Goal: Task Accomplishment & Management: Use online tool/utility

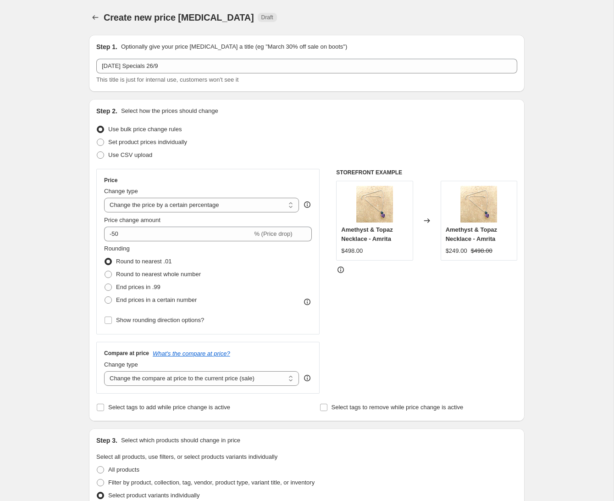
select select "percentage"
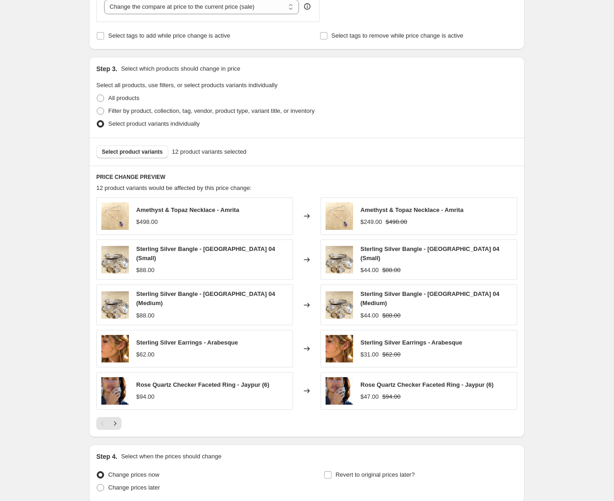
scroll to position [371, 0]
click at [140, 153] on span "Select product variants" at bounding box center [132, 152] width 61 height 7
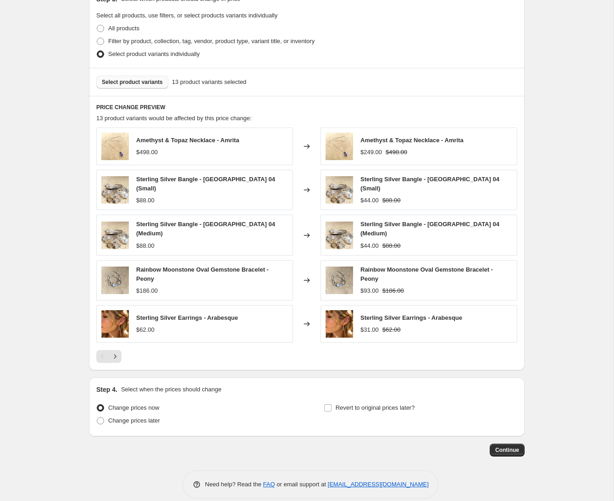
scroll to position [447, 0]
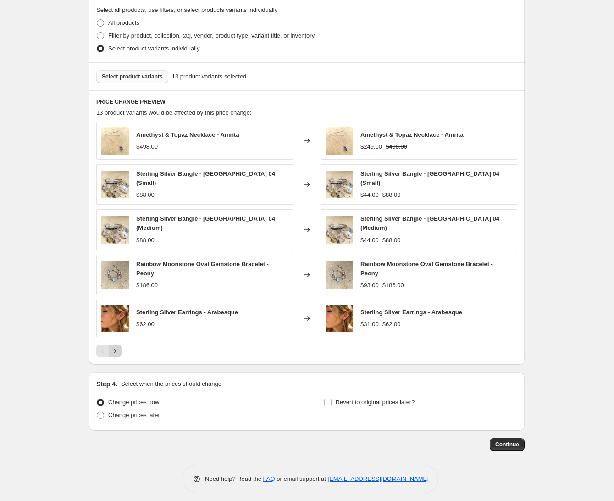
click at [115, 346] on icon "Next" at bounding box center [115, 350] width 9 height 9
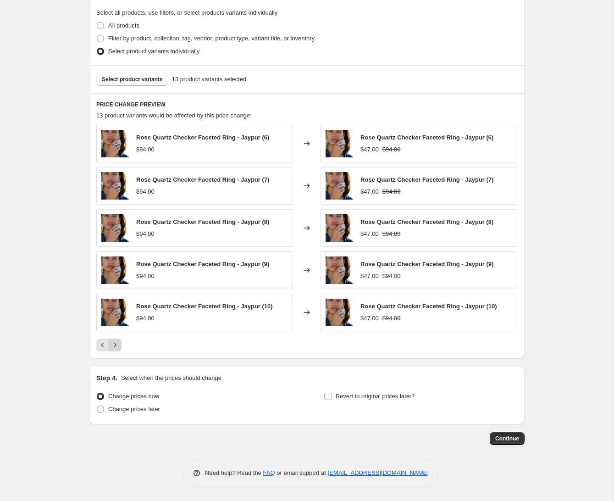
click at [114, 345] on icon "Next" at bounding box center [115, 344] width 9 height 9
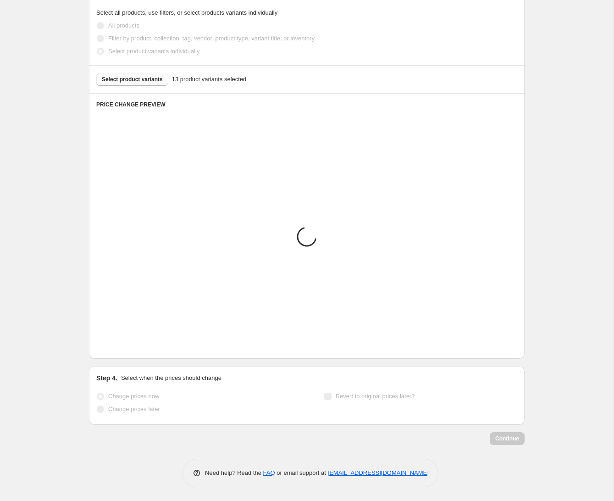
scroll to position [360, 0]
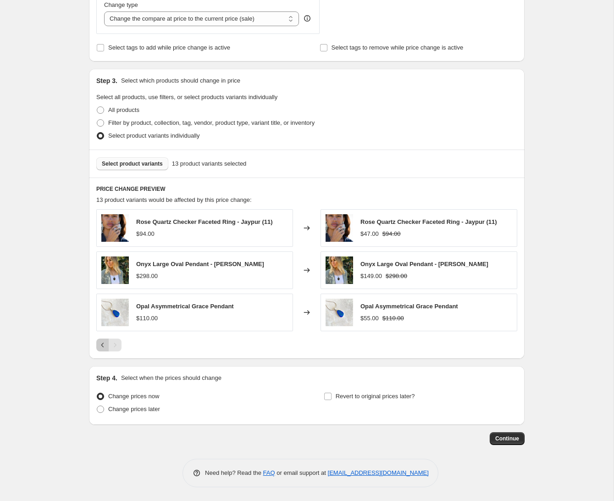
click at [103, 343] on icon "Previous" at bounding box center [102, 344] width 9 height 9
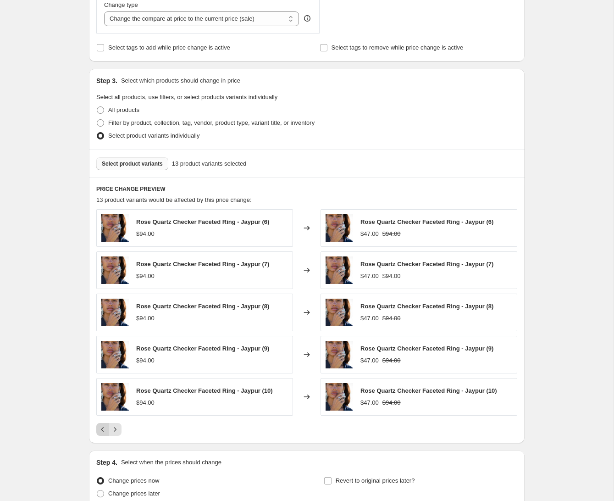
click at [101, 428] on icon "Previous" at bounding box center [102, 429] width 9 height 9
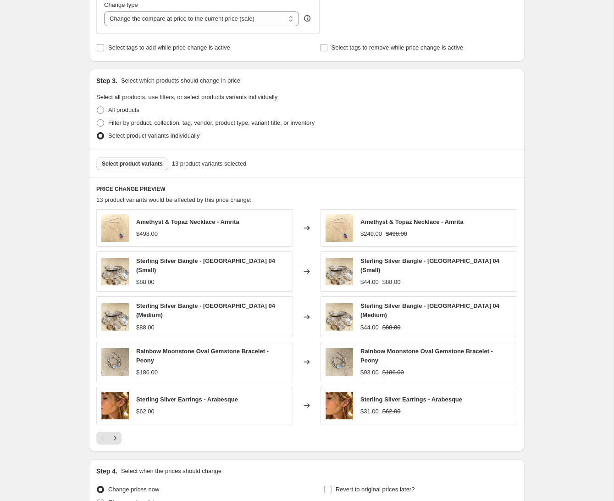
click at [128, 162] on span "Select product variants" at bounding box center [132, 163] width 61 height 7
click at [116, 434] on icon "Next" at bounding box center [115, 438] width 9 height 9
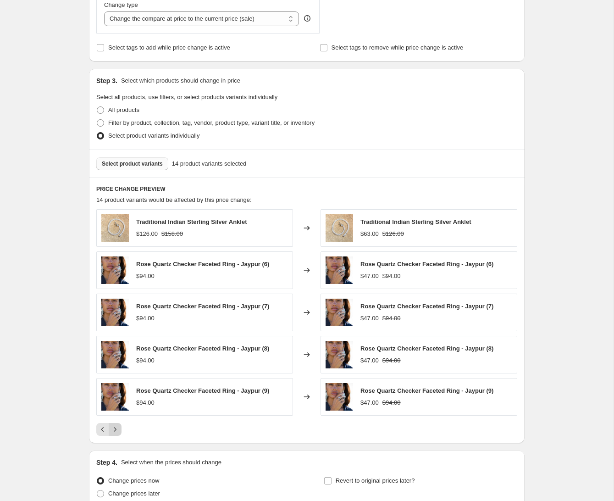
click at [114, 427] on icon "Next" at bounding box center [115, 429] width 9 height 9
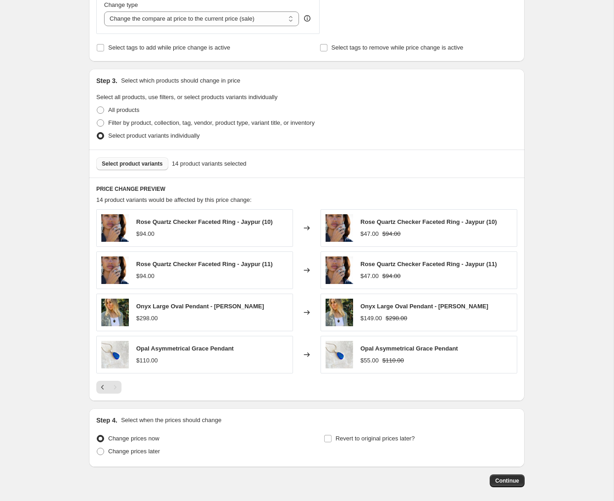
click at [144, 163] on span "Select product variants" at bounding box center [132, 163] width 61 height 7
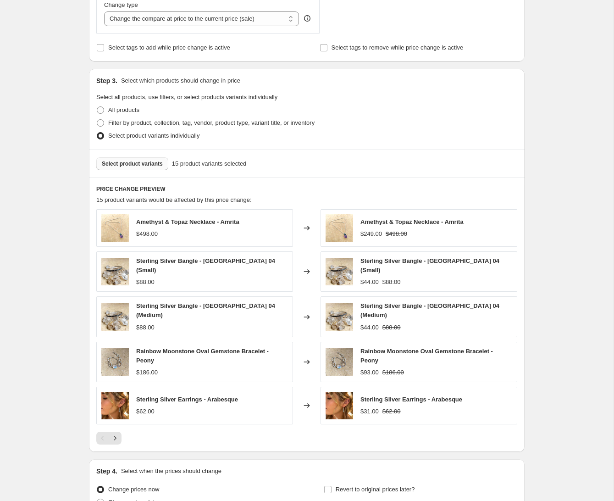
click at [135, 164] on span "Select product variants" at bounding box center [132, 163] width 61 height 7
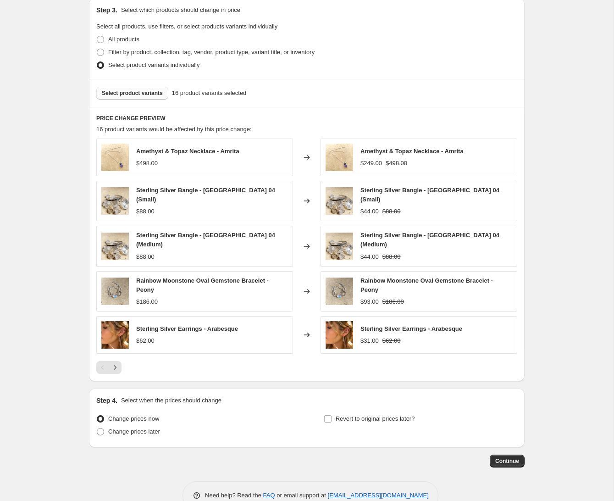
scroll to position [447, 0]
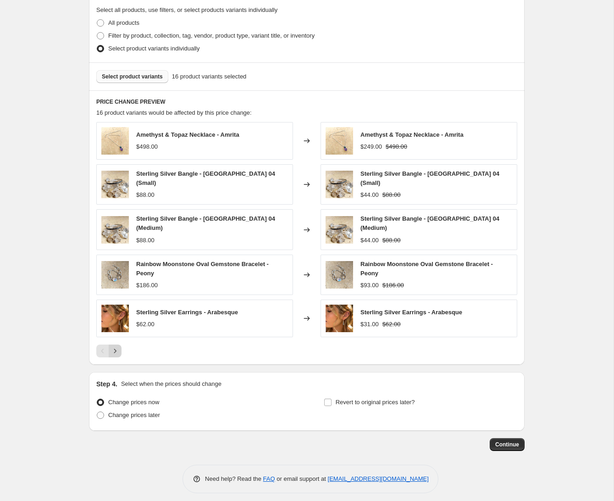
click at [115, 349] on icon "Next" at bounding box center [115, 351] width 2 height 4
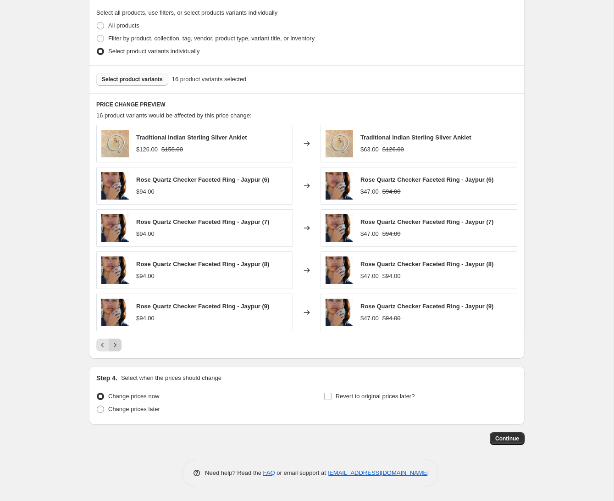
click at [114, 343] on icon "Next" at bounding box center [115, 345] width 2 height 4
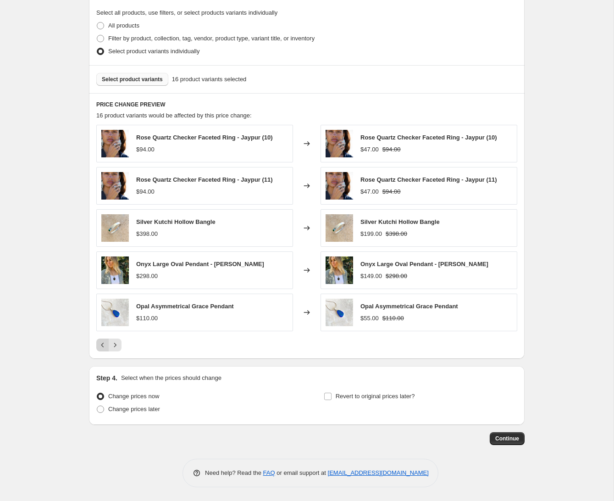
click at [104, 344] on icon "Previous" at bounding box center [102, 344] width 9 height 9
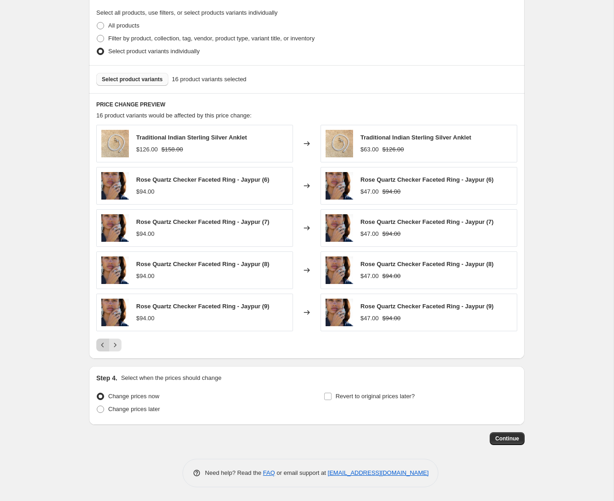
click at [101, 344] on icon "Previous" at bounding box center [102, 344] width 9 height 9
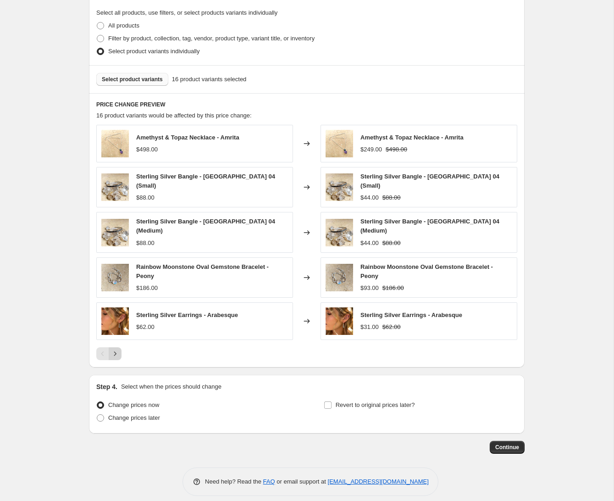
click at [115, 351] on icon "Next" at bounding box center [115, 353] width 2 height 4
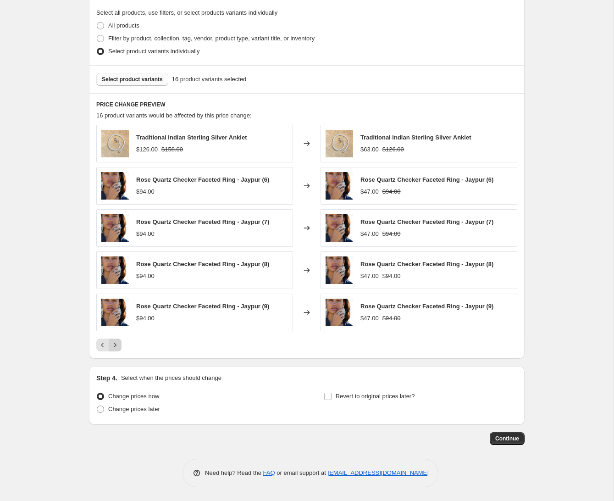
click at [116, 345] on icon "Next" at bounding box center [115, 345] width 2 height 4
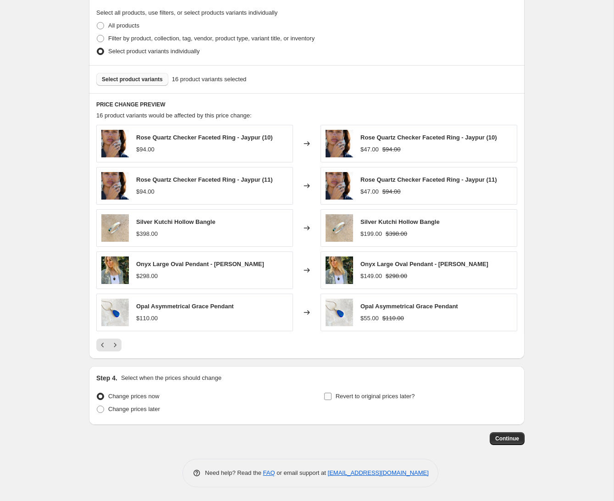
click at [328, 394] on input "Revert to original prices later?" at bounding box center [327, 396] width 7 height 7
checkbox input "true"
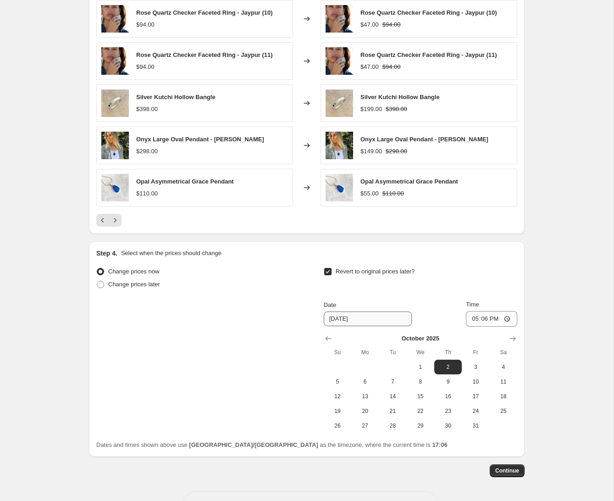
scroll to position [571, 0]
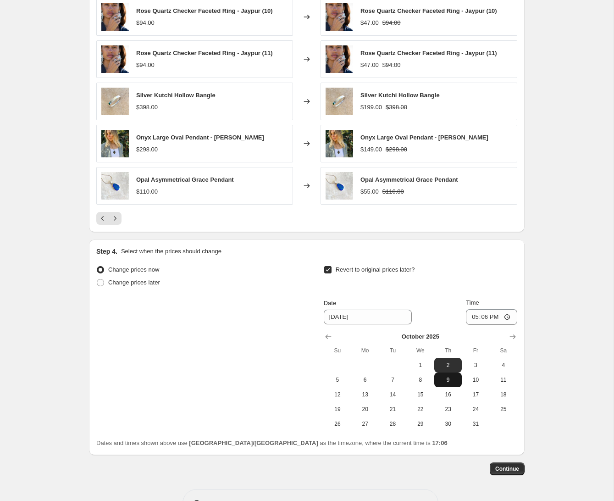
click at [449, 380] on span "9" at bounding box center [448, 379] width 20 height 7
type input "[DATE]"
click at [511, 469] on span "Continue" at bounding box center [507, 468] width 24 height 7
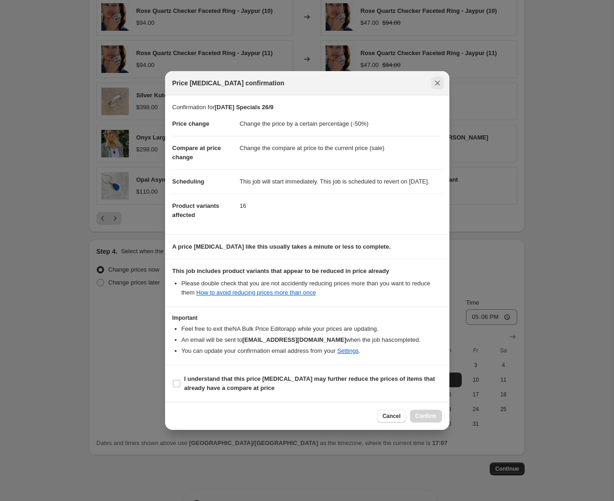
click at [437, 78] on icon "Close" at bounding box center [437, 82] width 9 height 9
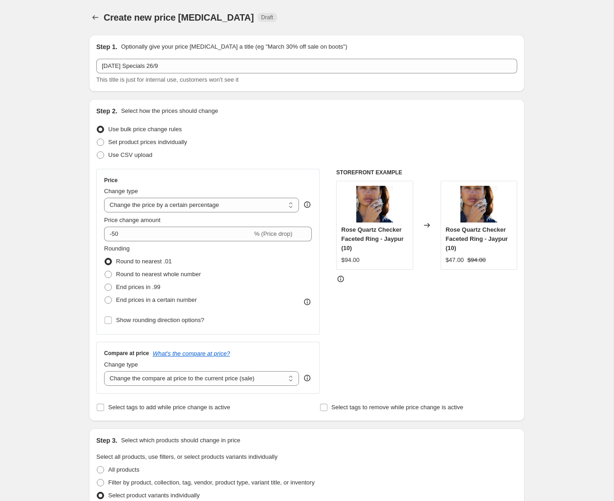
scroll to position [571, 0]
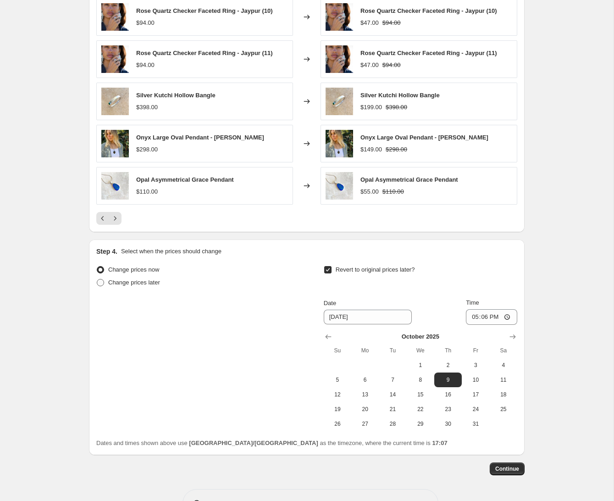
click at [102, 282] on span at bounding box center [100, 282] width 7 height 7
click at [97, 279] on input "Change prices later" at bounding box center [97, 279] width 0 height 0
radio input "true"
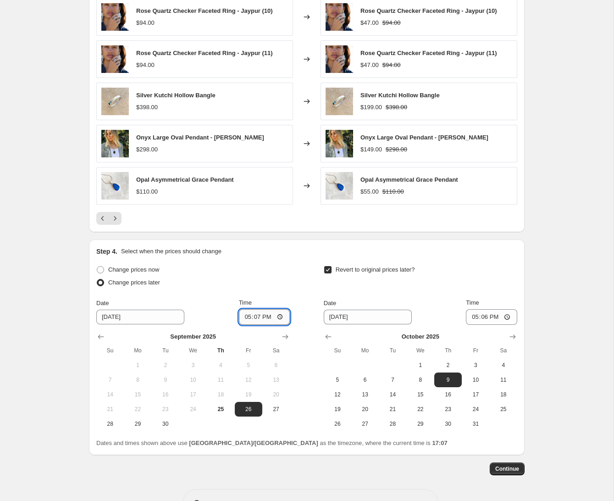
click at [264, 318] on input "17:07" at bounding box center [264, 317] width 51 height 16
click at [247, 318] on input "17:07" at bounding box center [264, 317] width 51 height 16
click at [268, 318] on input "20:07" at bounding box center [264, 317] width 51 height 16
type input "08:07"
click at [302, 287] on div "Change prices now Change prices later Date [DATE] Time 08:[DATE] Mo Tu We Th Fr…" at bounding box center [306, 347] width 421 height 168
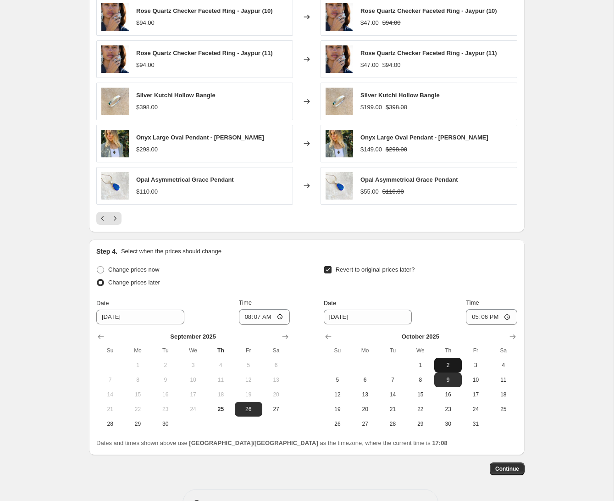
click at [449, 364] on span "2" at bounding box center [448, 364] width 20 height 7
type input "[DATE]"
click at [508, 469] on span "Continue" at bounding box center [507, 468] width 24 height 7
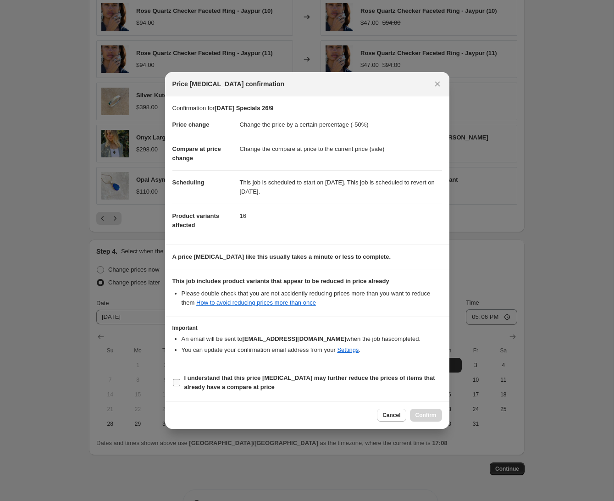
click at [179, 383] on input "I understand that this price [MEDICAL_DATA] may further reduce the prices of it…" at bounding box center [176, 382] width 7 height 7
checkbox input "true"
click at [423, 414] on span "Confirm" at bounding box center [426, 414] width 21 height 7
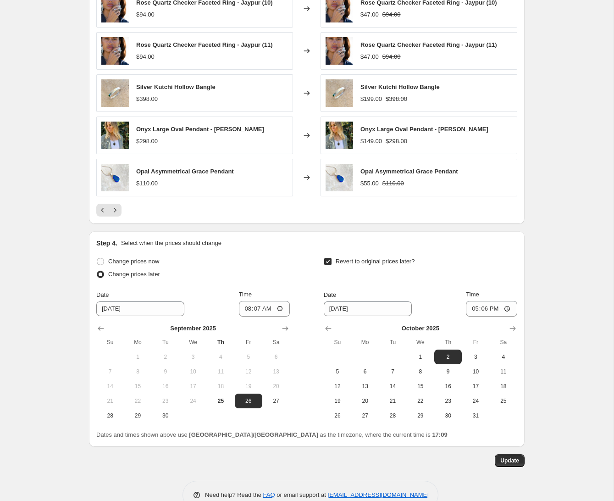
scroll to position [657, 0]
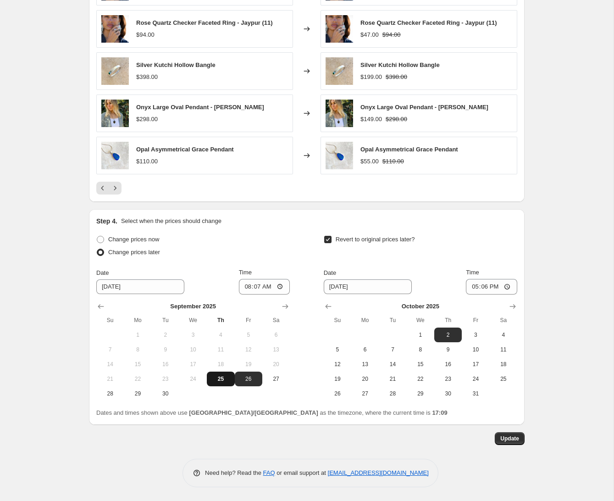
click at [222, 378] on span "25" at bounding box center [221, 378] width 20 height 7
type input "[DATE]"
click at [248, 288] on input "08:07" at bounding box center [264, 287] width 51 height 16
type input "05:07"
drag, startPoint x: 102, startPoint y: 238, endPoint x: 120, endPoint y: 259, distance: 27.7
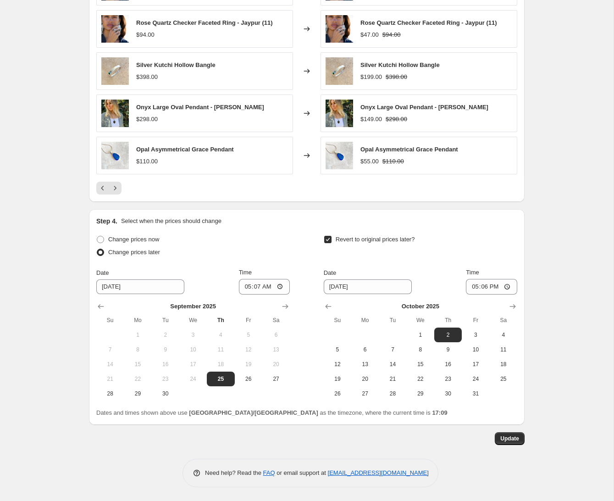
click at [102, 238] on span at bounding box center [100, 239] width 7 height 7
click at [97, 236] on input "Change prices now" at bounding box center [97, 236] width 0 height 0
radio input "true"
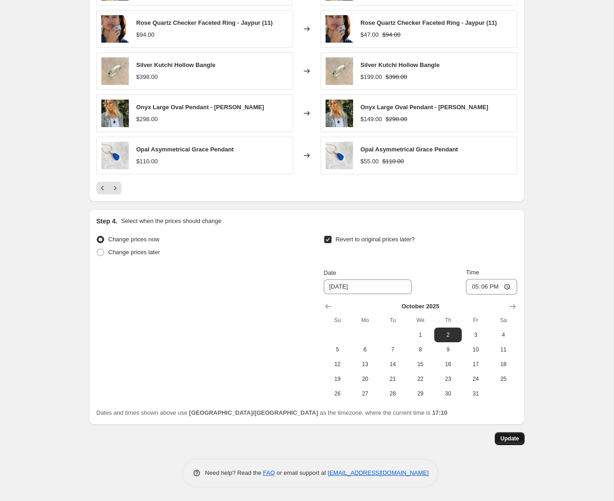
click at [510, 439] on span "Update" at bounding box center [509, 438] width 19 height 7
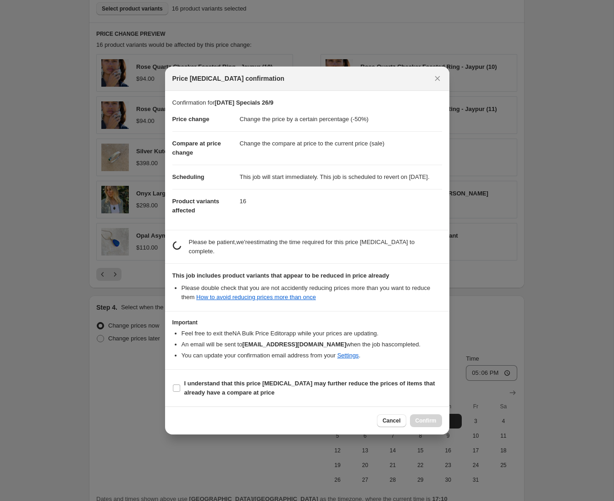
scroll to position [0, 0]
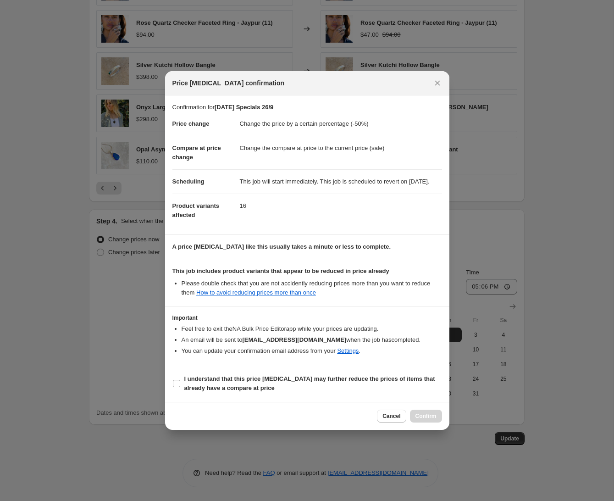
drag, startPoint x: 179, startPoint y: 387, endPoint x: 193, endPoint y: 376, distance: 17.9
click at [178, 387] on input "I understand that this price [MEDICAL_DATA] may further reduce the prices of it…" at bounding box center [176, 383] width 7 height 7
checkbox input "true"
click at [427, 418] on span "Confirm" at bounding box center [426, 415] width 21 height 7
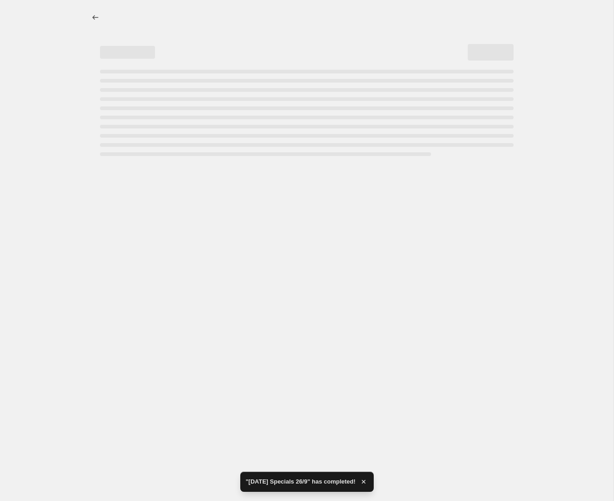
select select "percentage"
